Goal: Use online tool/utility: Utilize a website feature to perform a specific function

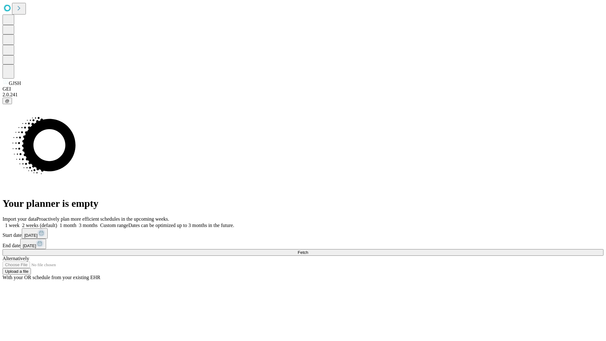
click at [308, 250] on span "Fetch" at bounding box center [303, 252] width 10 height 5
